Goal: Information Seeking & Learning: Learn about a topic

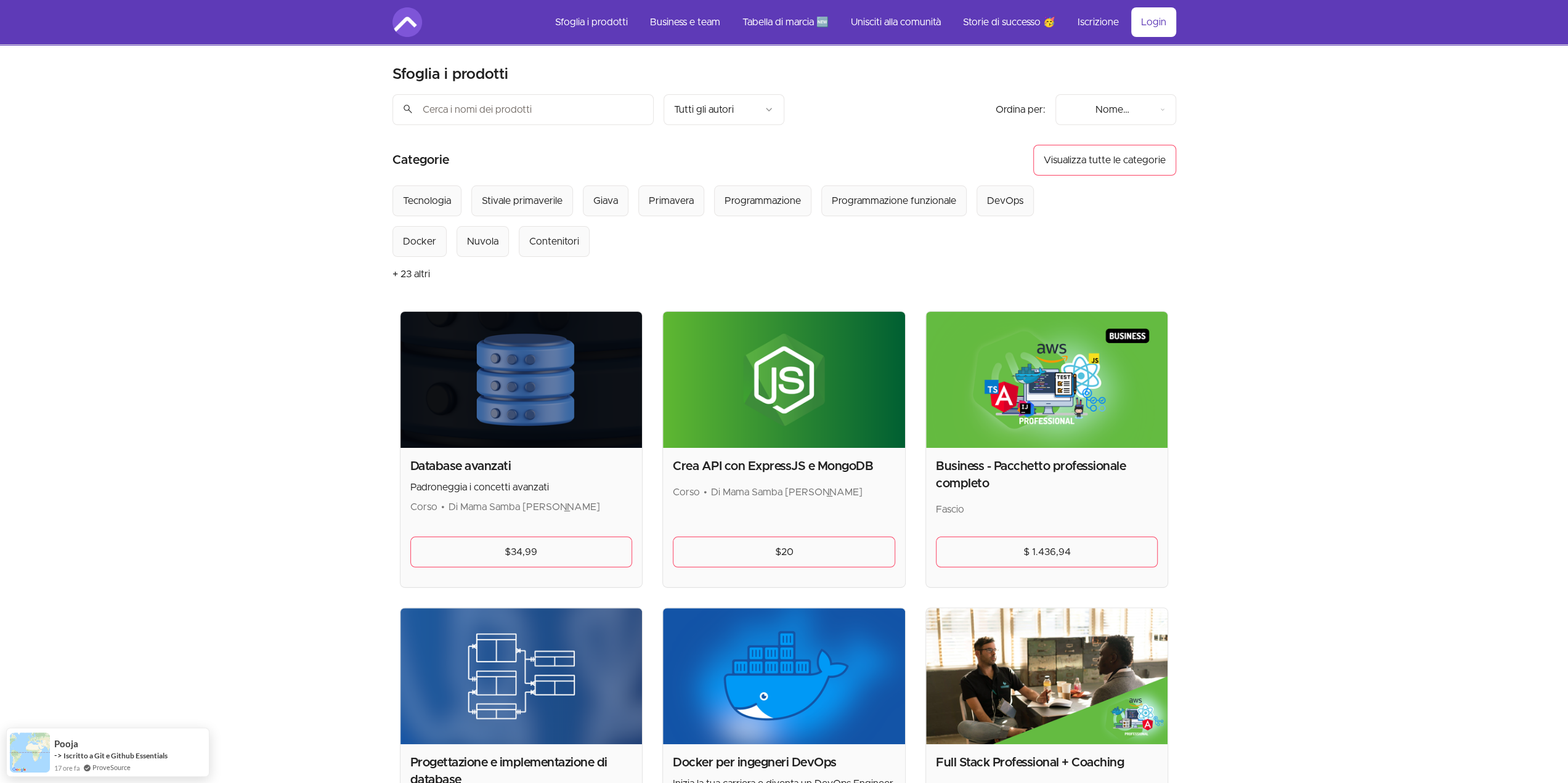
drag, startPoint x: 282, startPoint y: 386, endPoint x: 266, endPoint y: 369, distance: 23.3
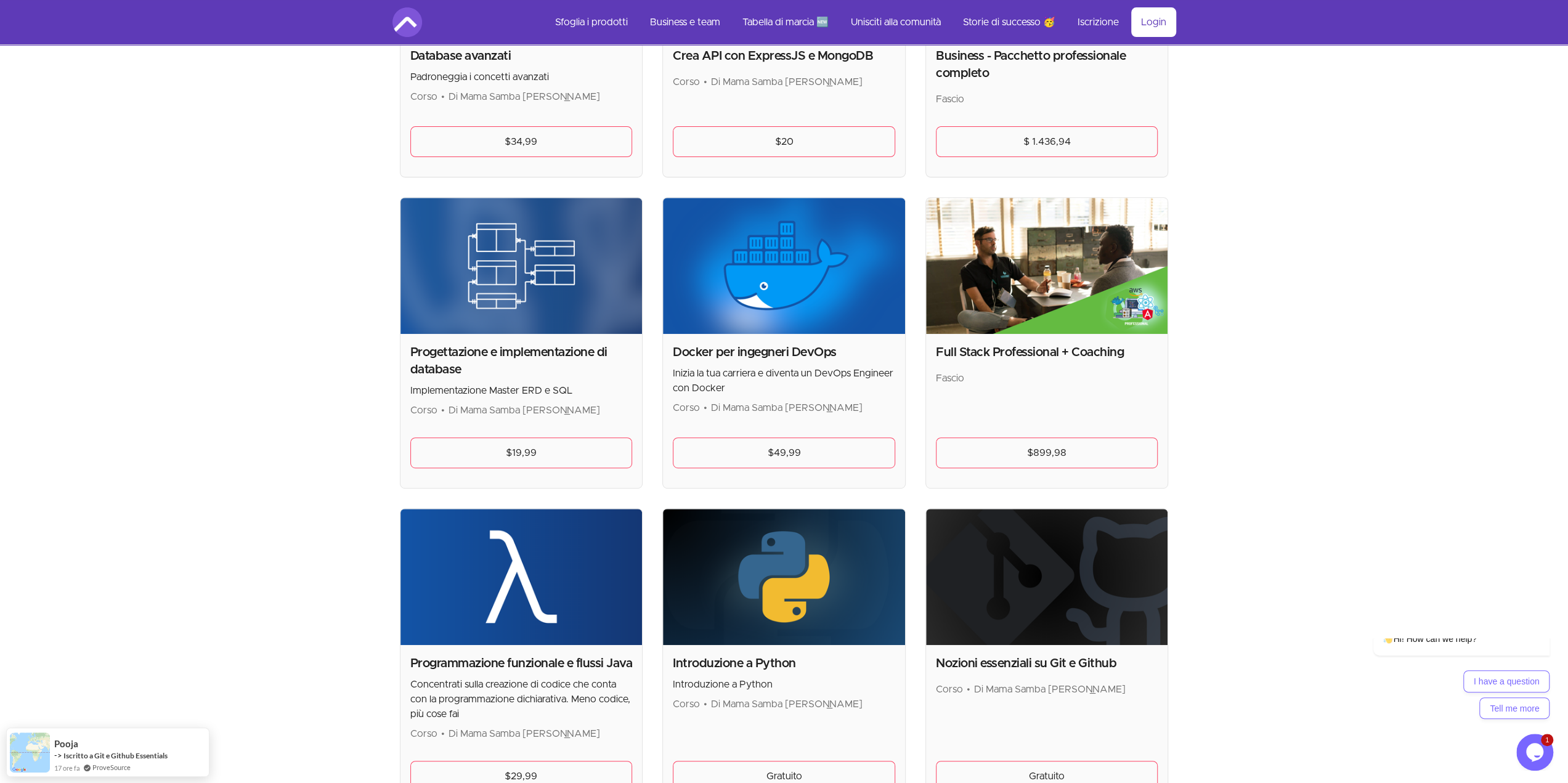
click at [831, 287] on img at bounding box center [784, 266] width 242 height 136
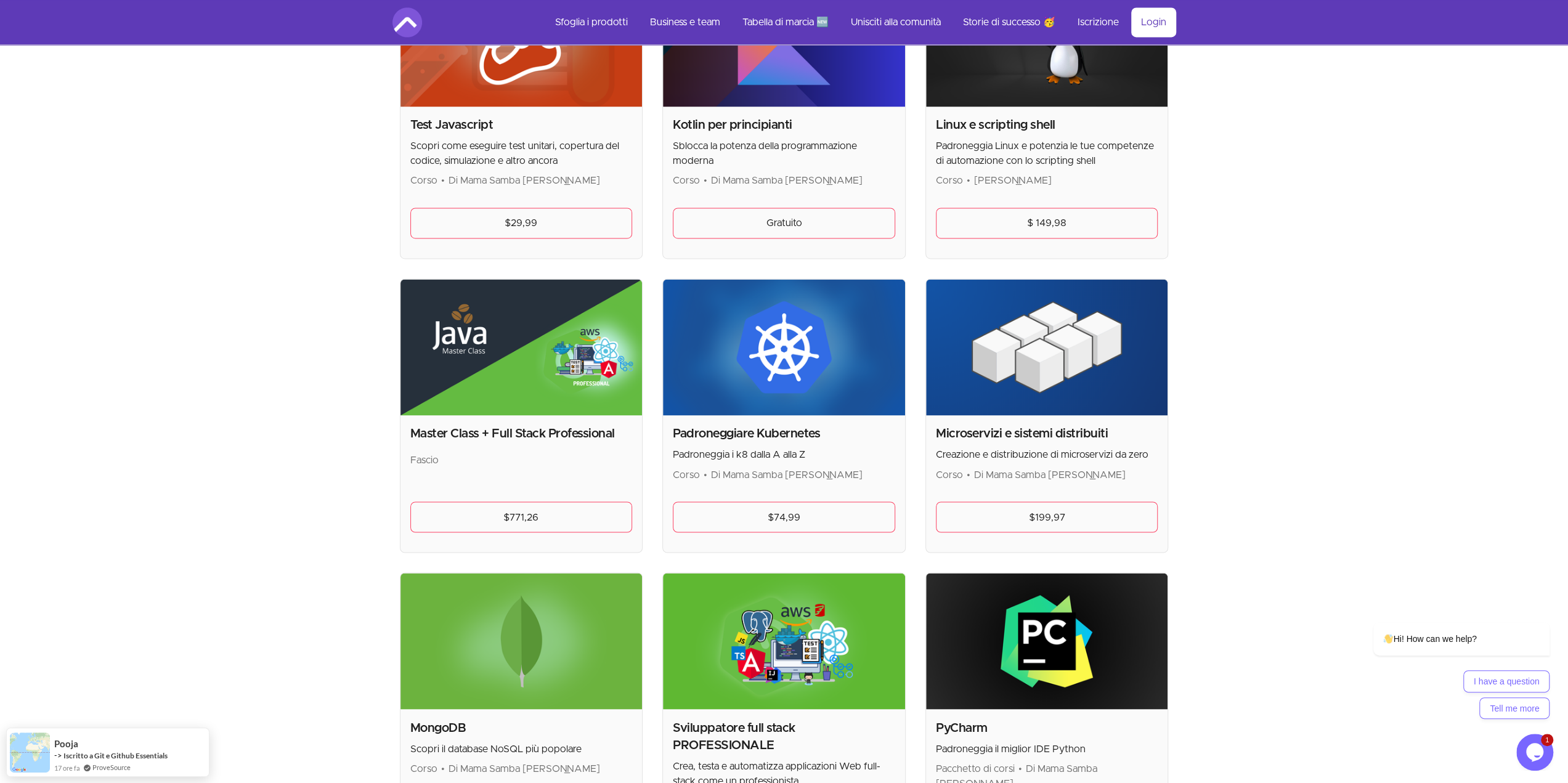
scroll to position [1972, 0]
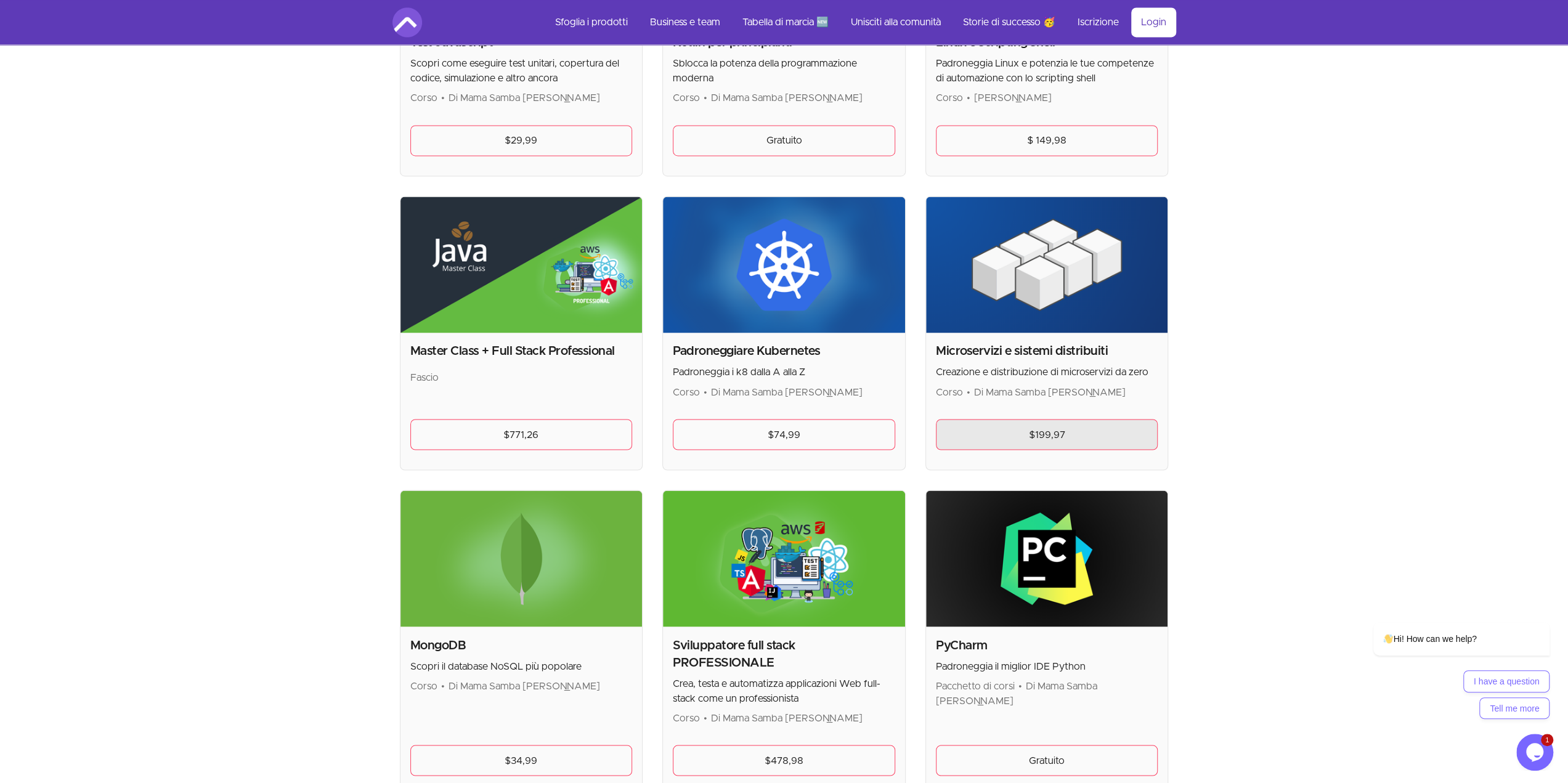
click at [1006, 433] on link "$199,97" at bounding box center [1047, 435] width 222 height 31
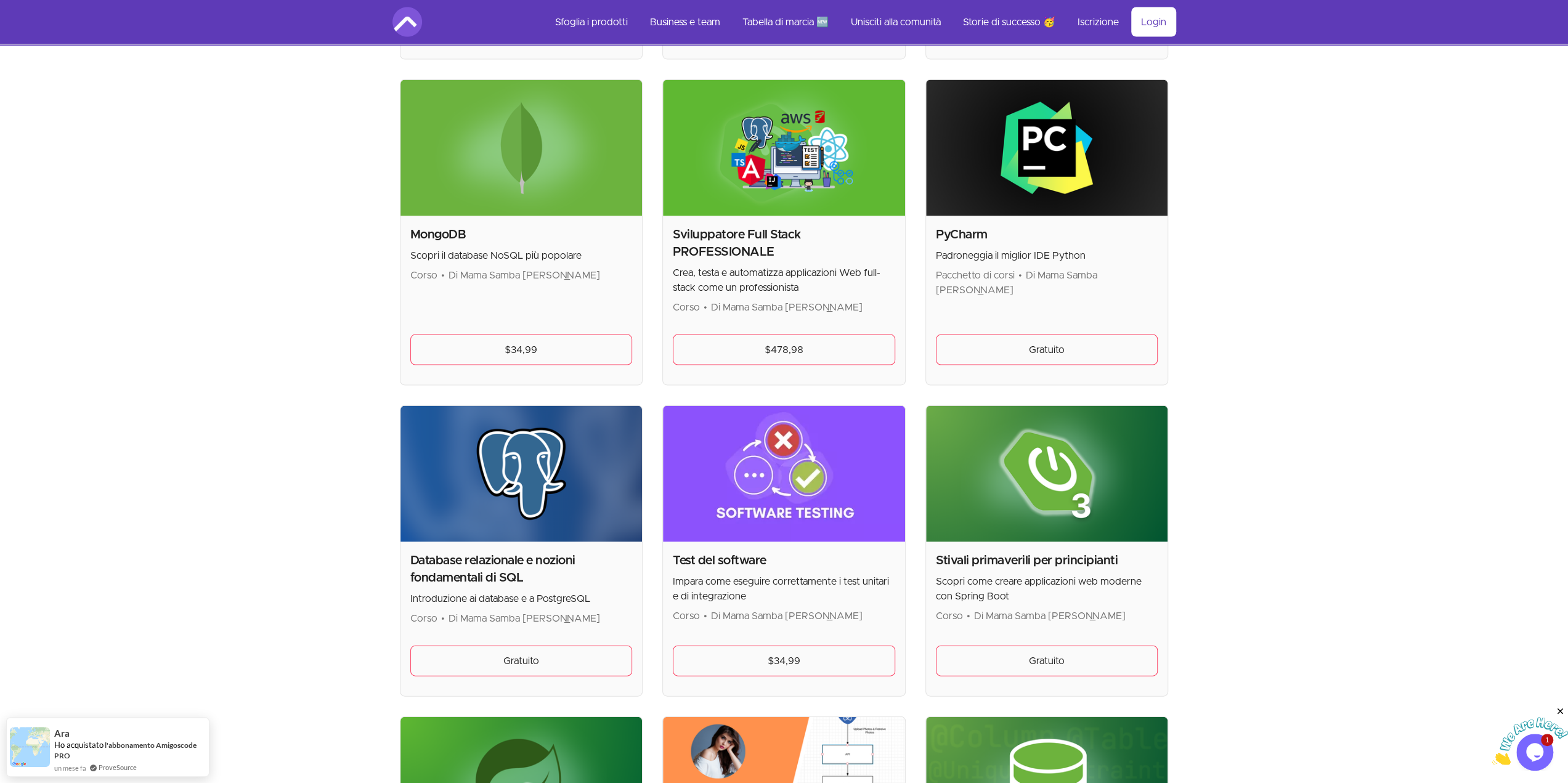
scroll to position [2547, 0]
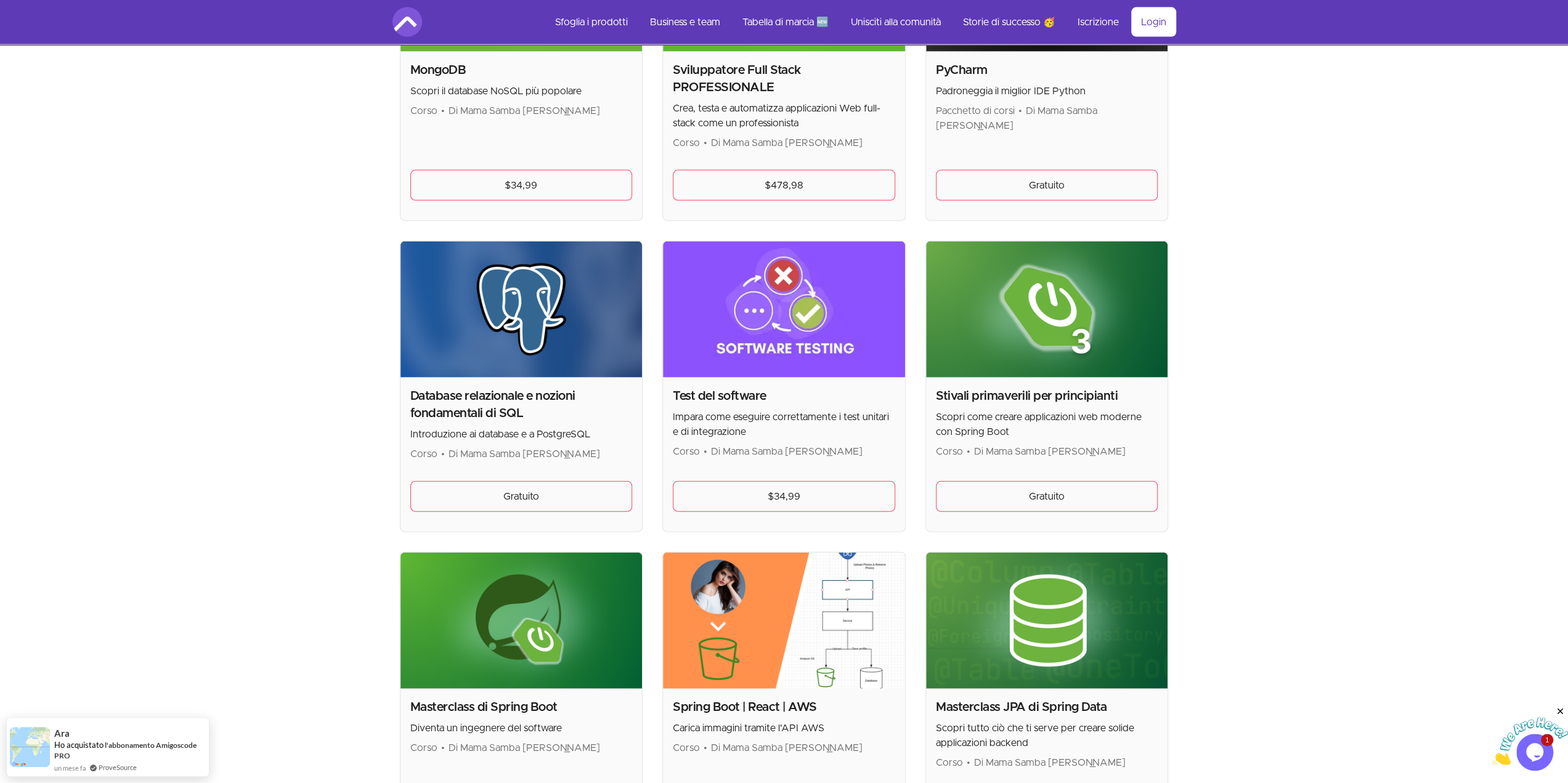
click at [778, 297] on img at bounding box center [784, 310] width 242 height 136
click at [773, 492] on font "$34,99" at bounding box center [784, 497] width 32 height 10
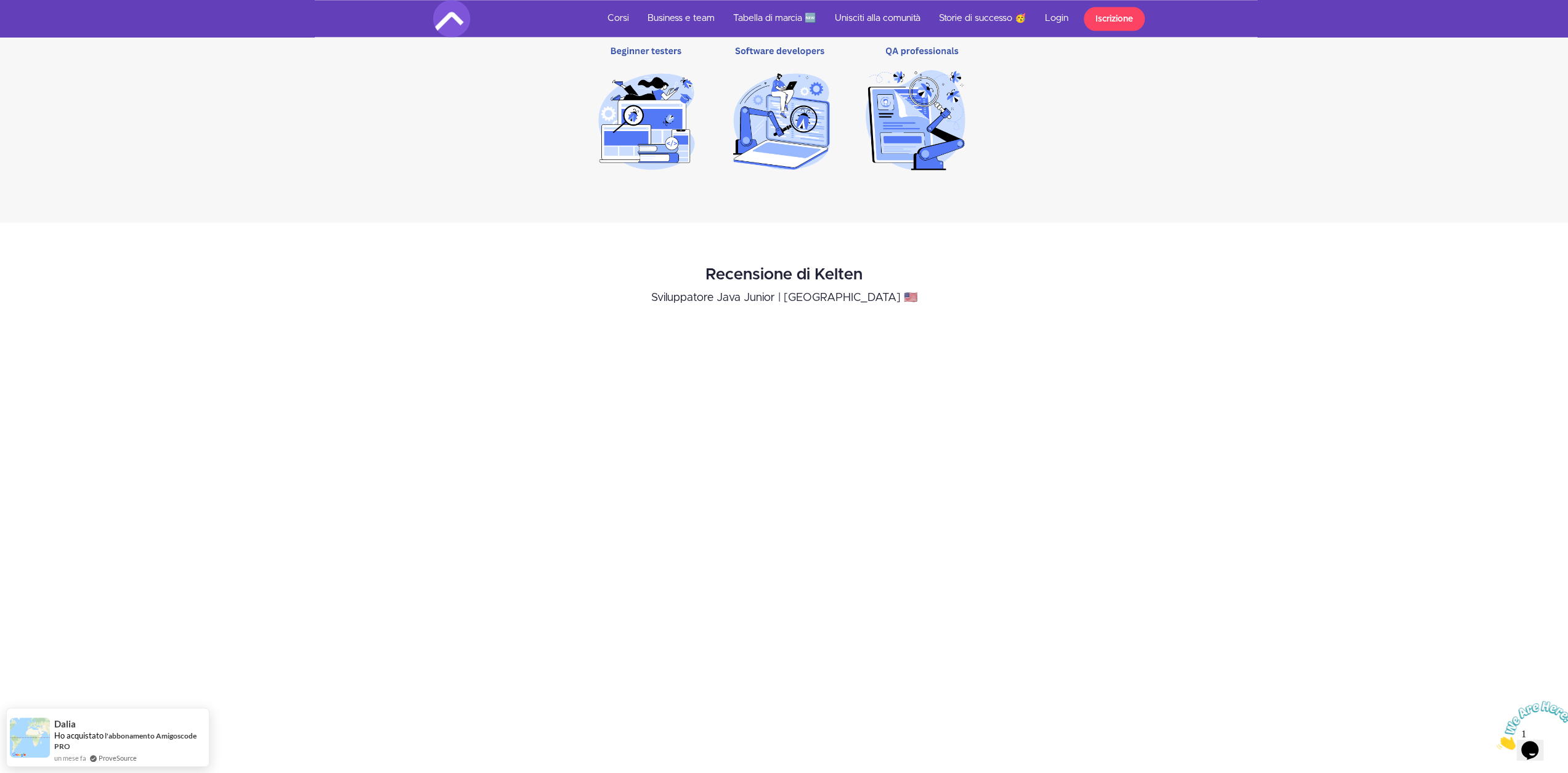
scroll to position [1478, 0]
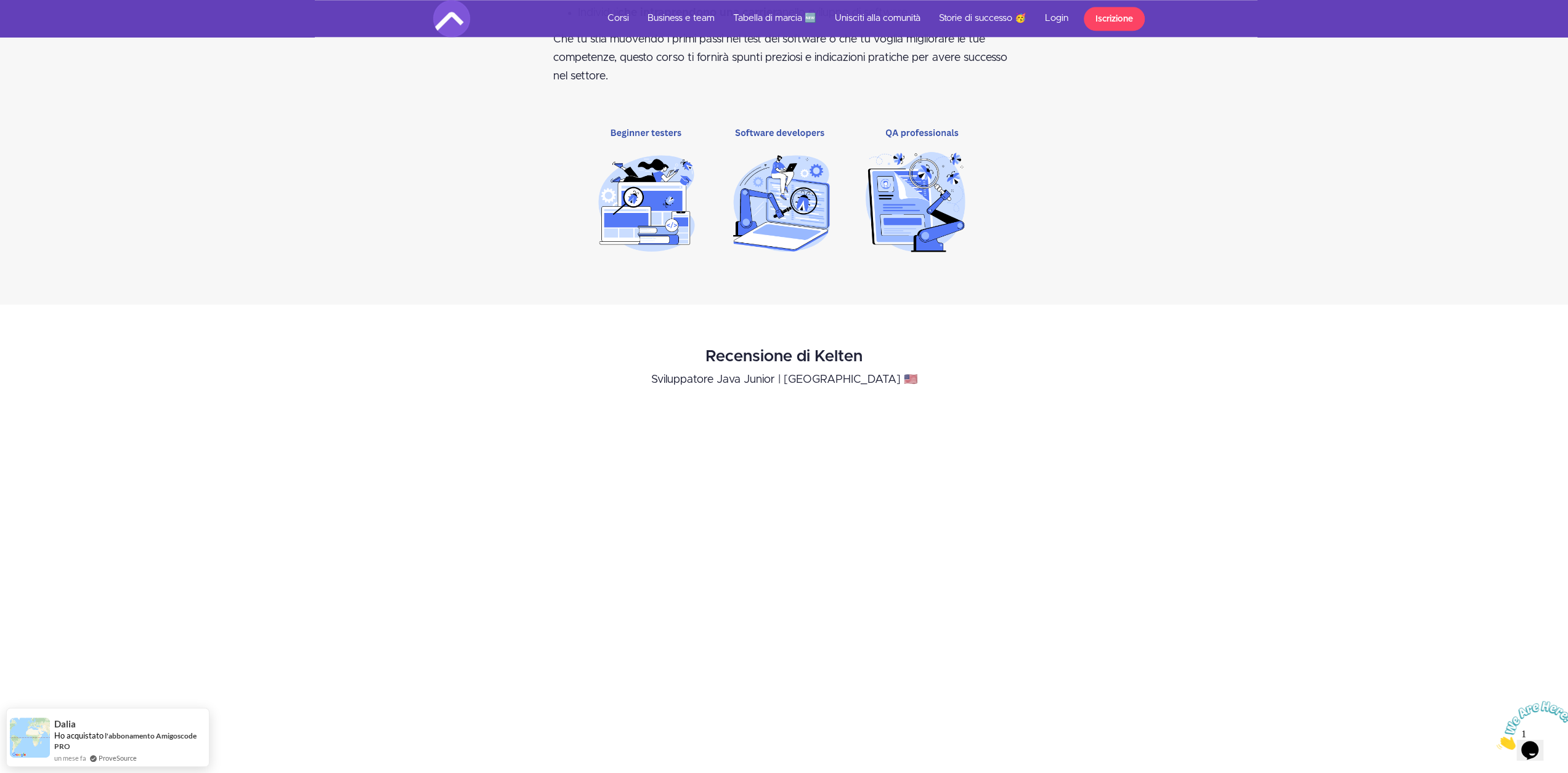
drag, startPoint x: 584, startPoint y: 362, endPoint x: 573, endPoint y: 352, distance: 14.9
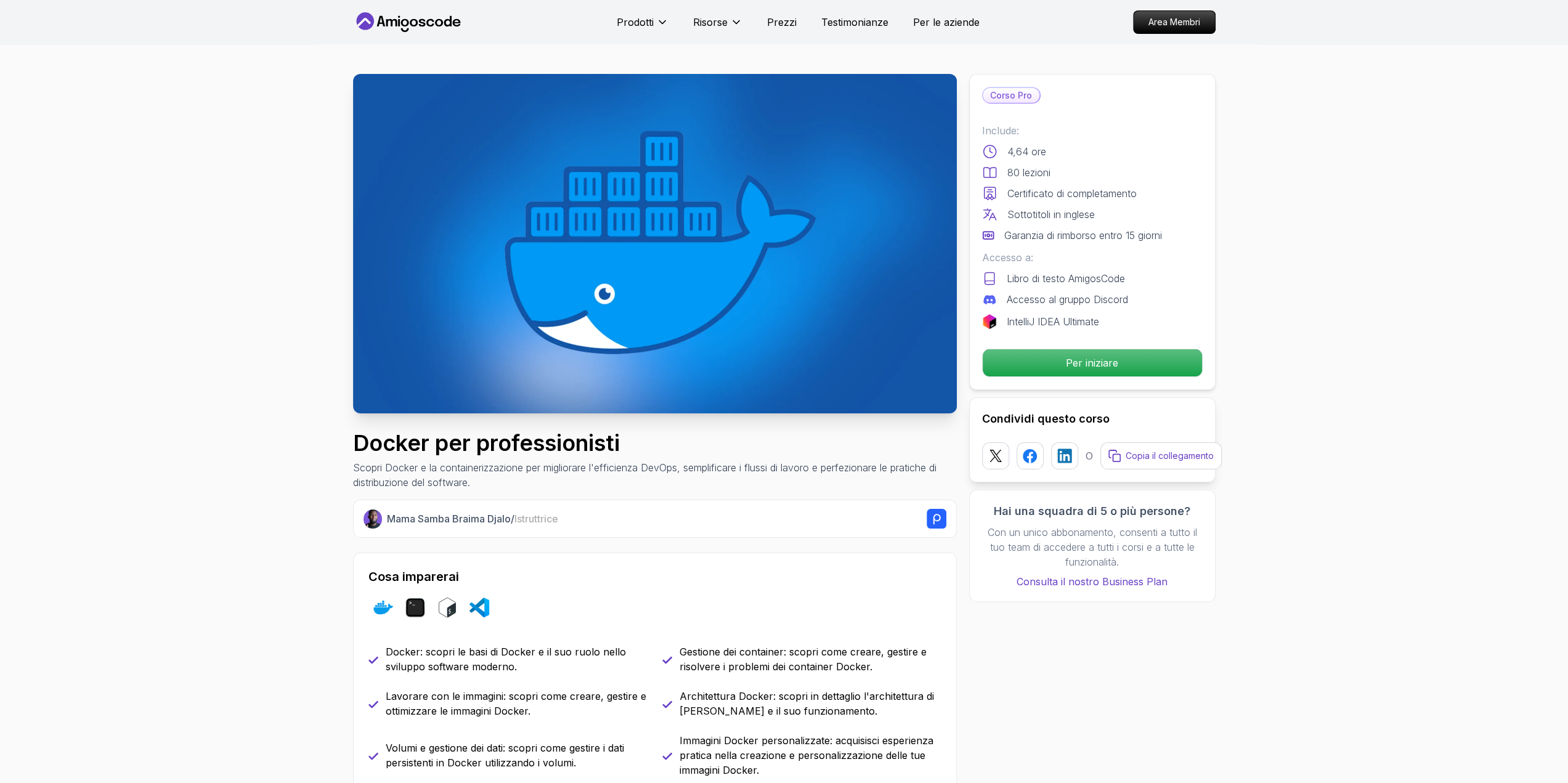
drag, startPoint x: 0, startPoint y: 0, endPoint x: 1337, endPoint y: 510, distance: 1431.0
drag, startPoint x: 1490, startPoint y: 103, endPoint x: 1517, endPoint y: 43, distance: 65.8
drag, startPoint x: 1529, startPoint y: 0, endPoint x: 1321, endPoint y: 410, distance: 459.7
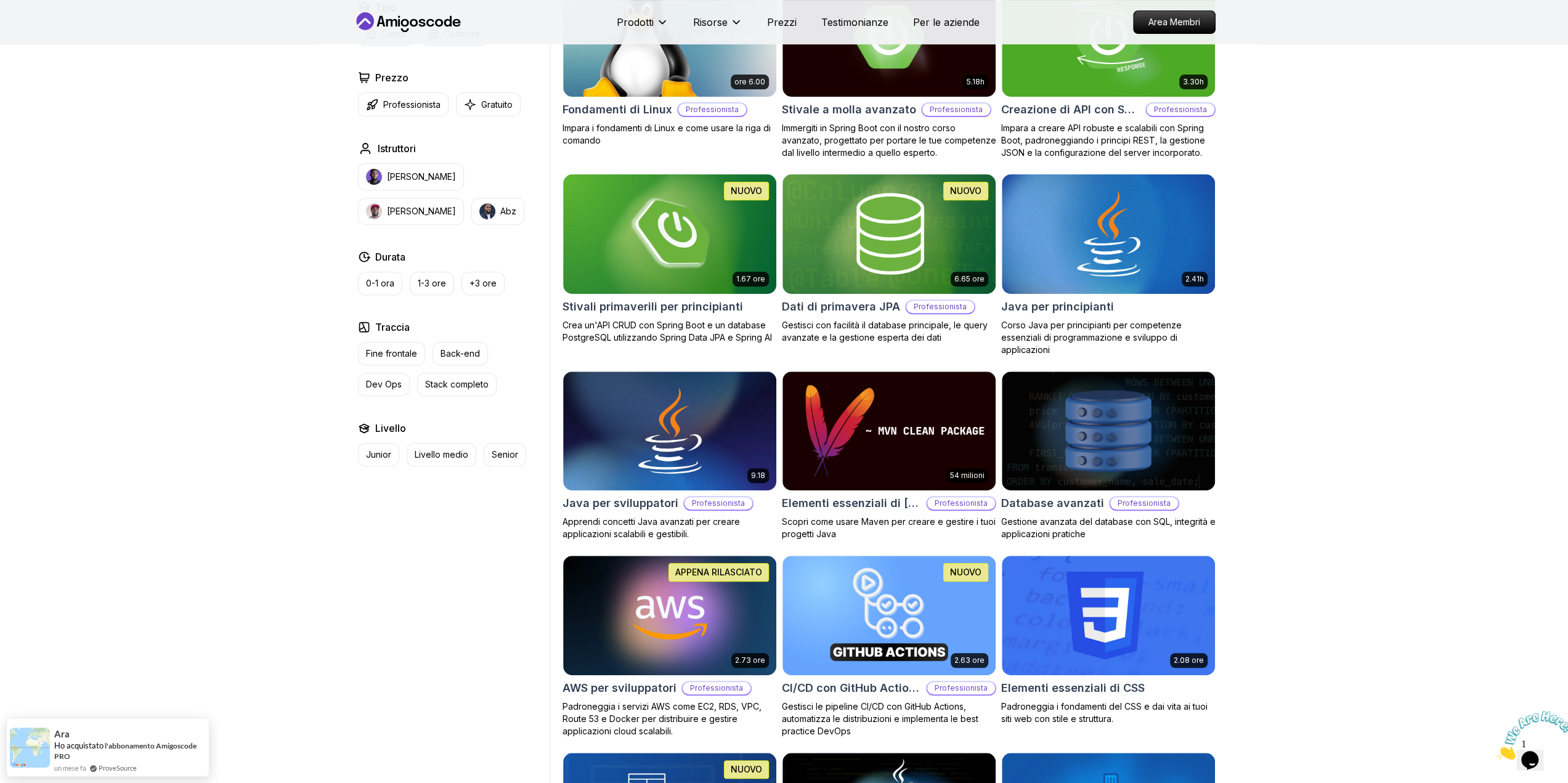
scroll to position [821, 0]
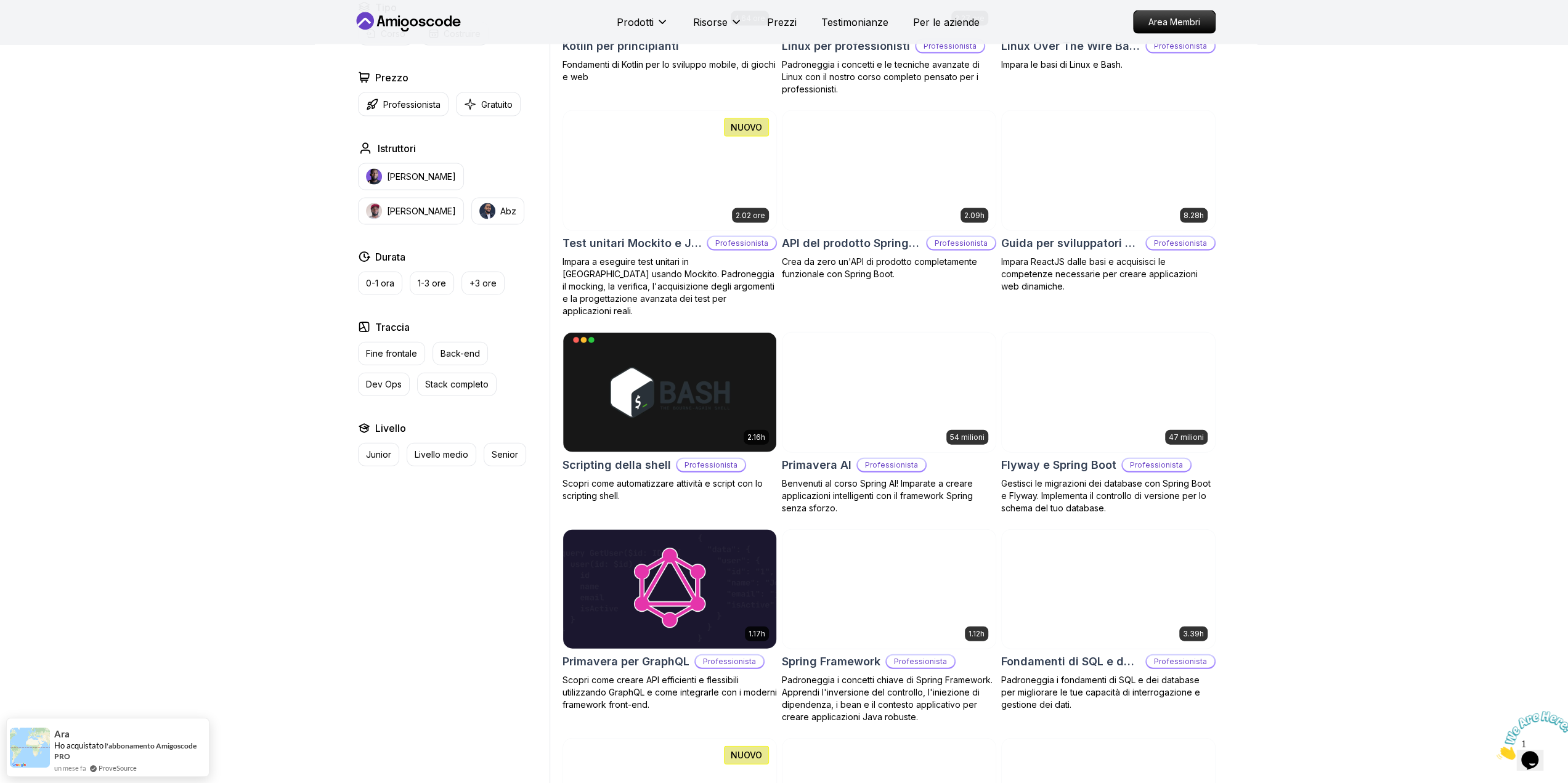
scroll to position [3040, 0]
